Goal: Check status: Check status

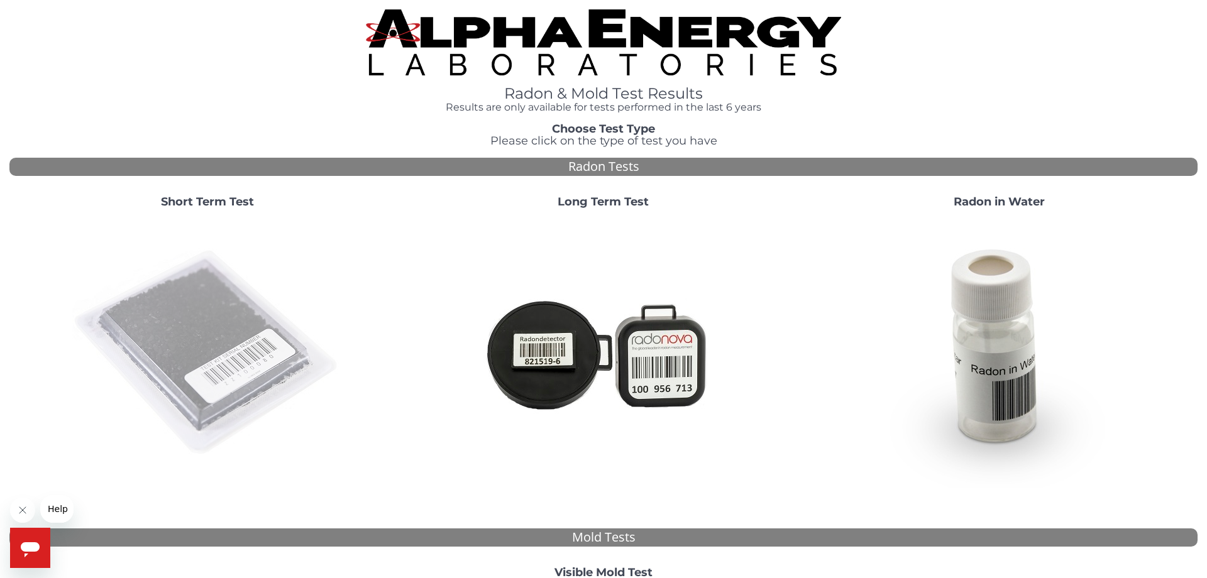
click at [201, 342] on img at bounding box center [207, 353] width 270 height 270
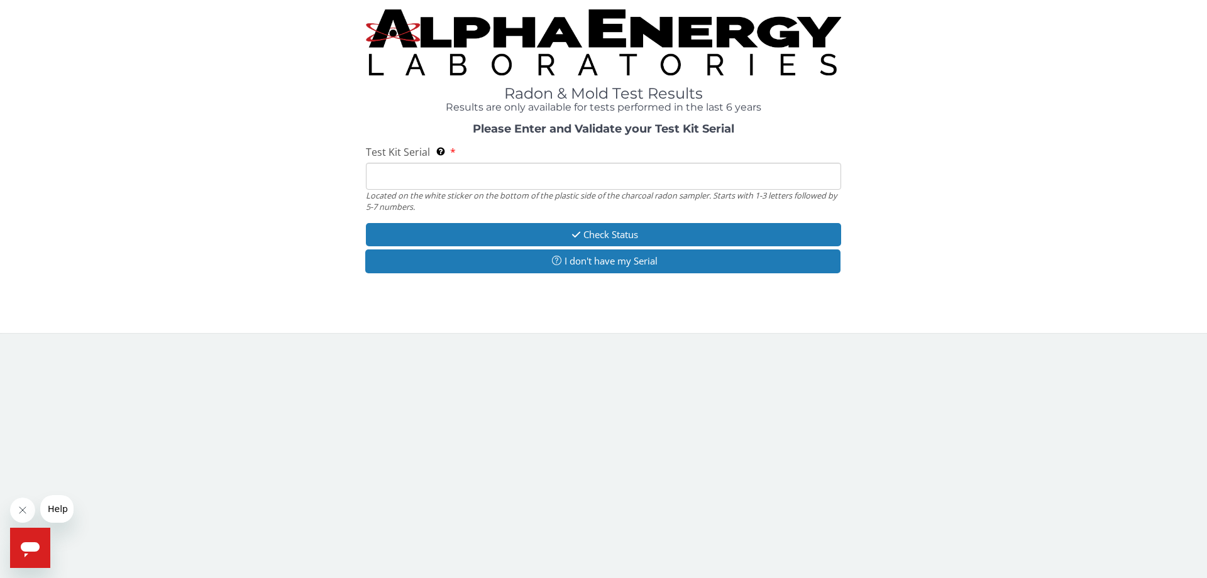
click at [505, 185] on input "Test Kit Serial Located on the white sticker on the bottom of the plastic side …" at bounding box center [603, 176] width 475 height 27
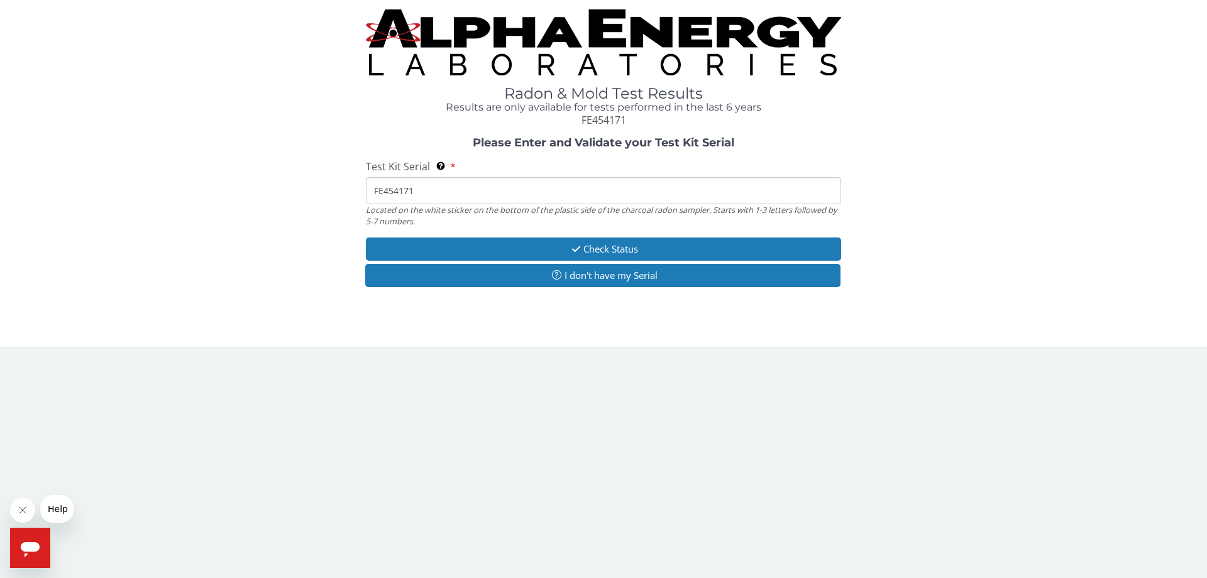
type input "FE454171"
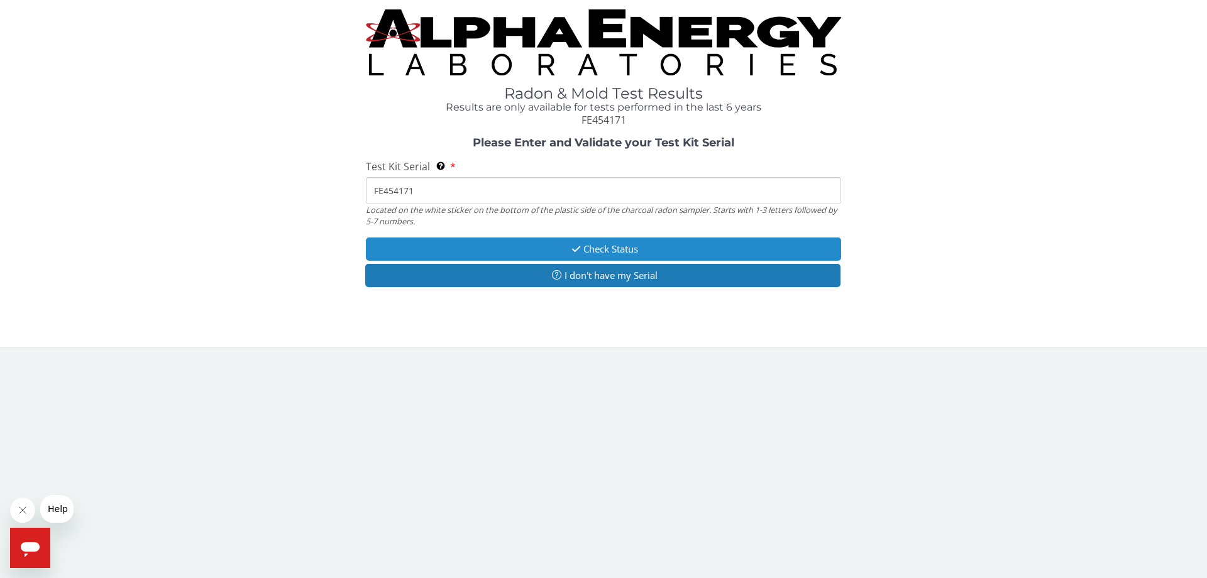
click at [579, 248] on icon "button" at bounding box center [576, 248] width 14 height 9
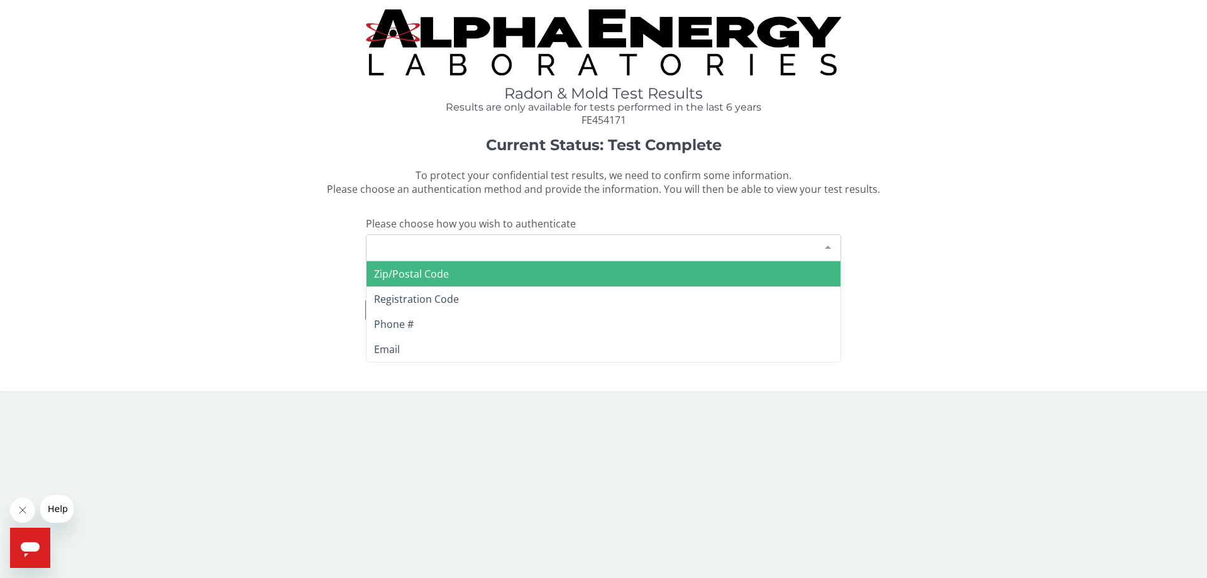
click at [509, 245] on div "Please make a selection" at bounding box center [603, 247] width 475 height 27
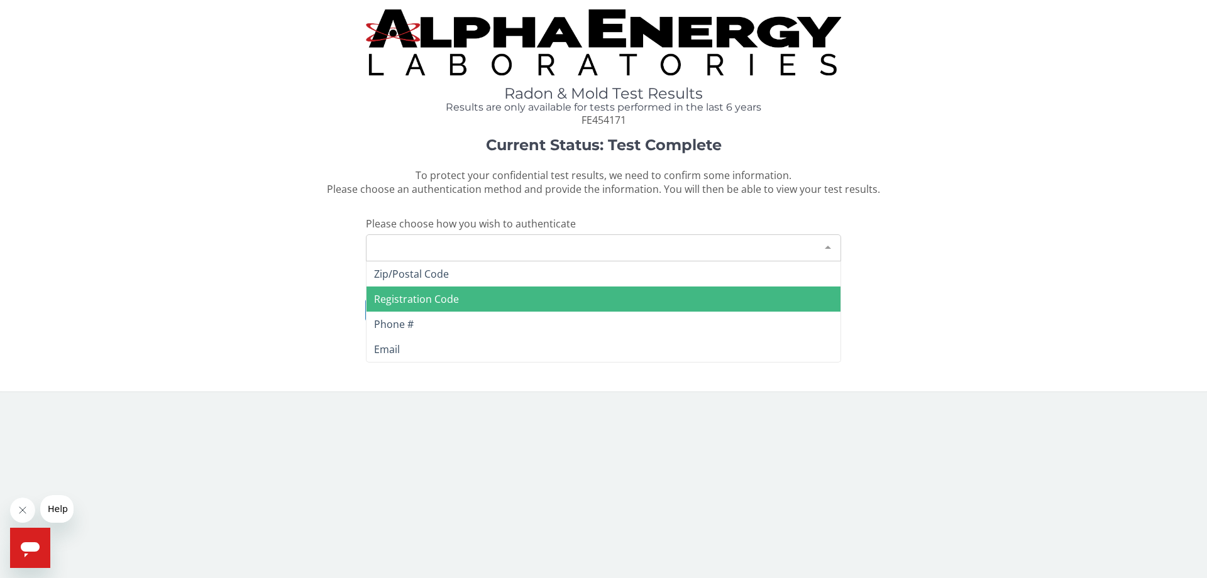
click at [502, 304] on span "Registration Code" at bounding box center [603, 299] width 474 height 25
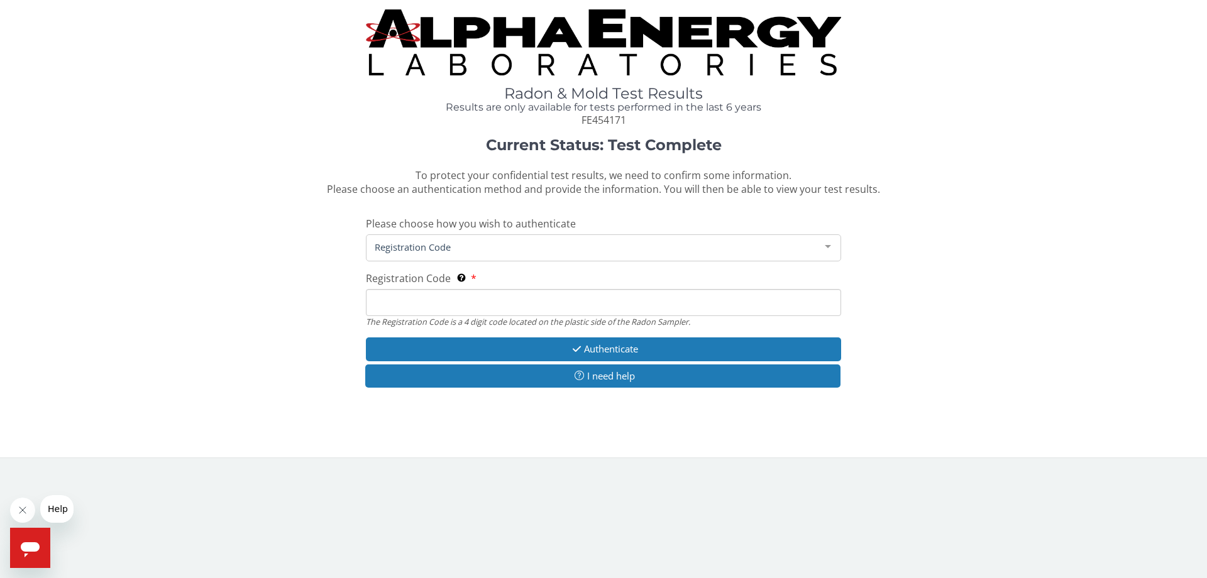
click at [524, 314] on input "Registration Code The Registration Code is a 4 digit code located on the plasti…" at bounding box center [603, 302] width 475 height 27
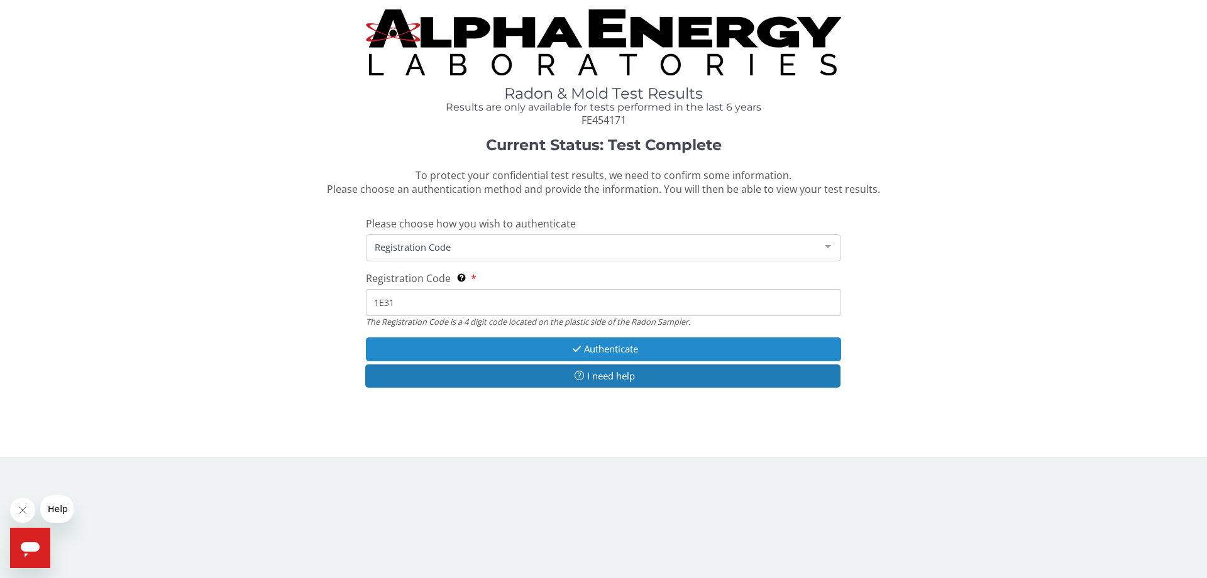
type input "1E31"
click at [689, 351] on button "Authenticate" at bounding box center [603, 348] width 475 height 23
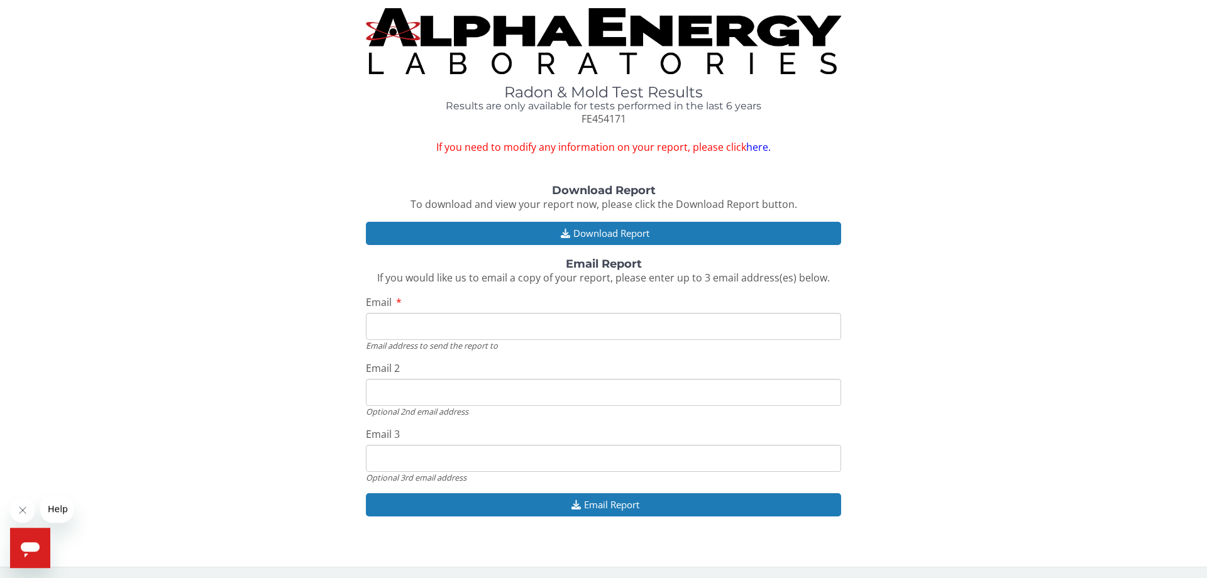
scroll to position [3, 0]
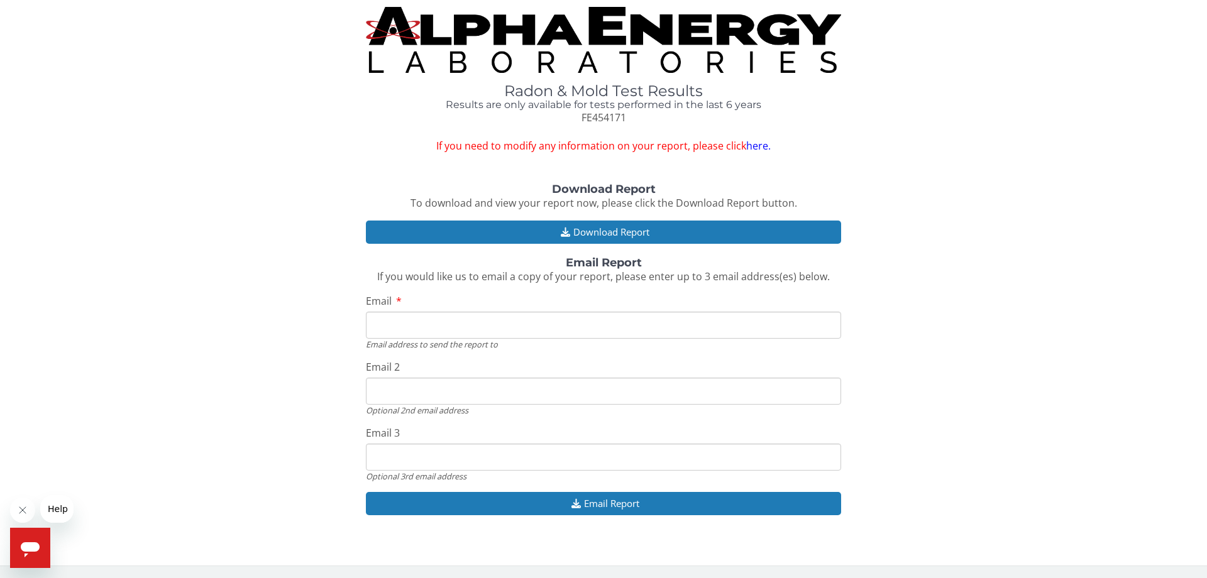
click at [675, 216] on div "Download Report To download and view your report now, please click the Download…" at bounding box center [603, 356] width 1188 height 345
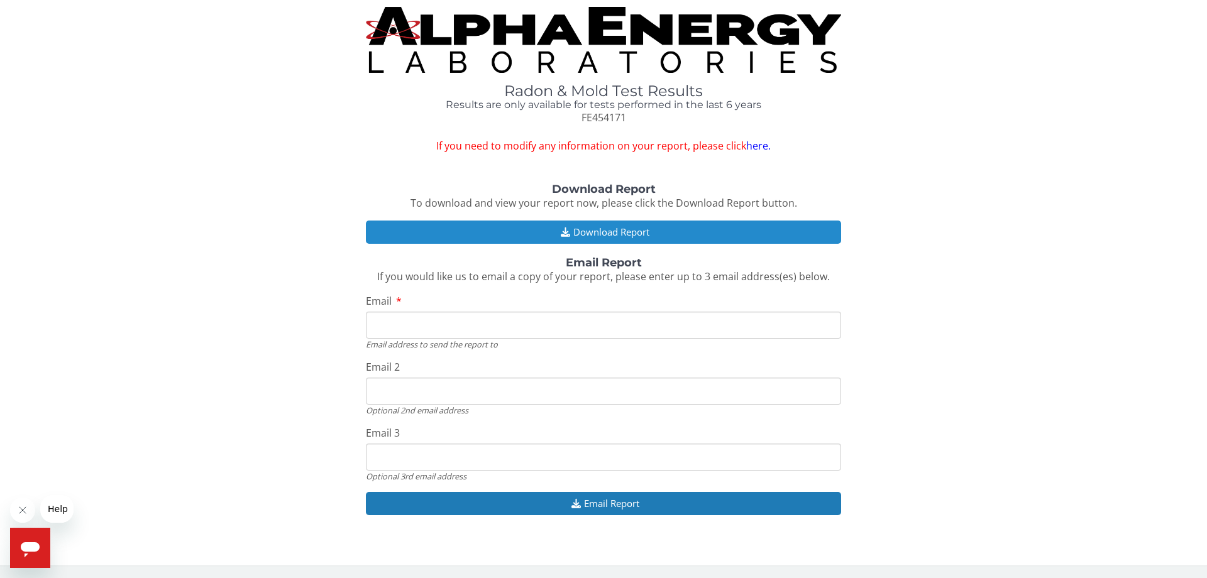
click at [651, 229] on button "Download Report" at bounding box center [603, 232] width 475 height 23
